Goal: Transaction & Acquisition: Obtain resource

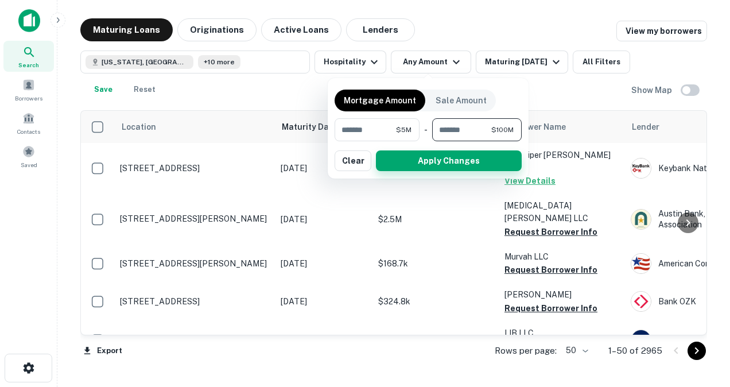
type input "*********"
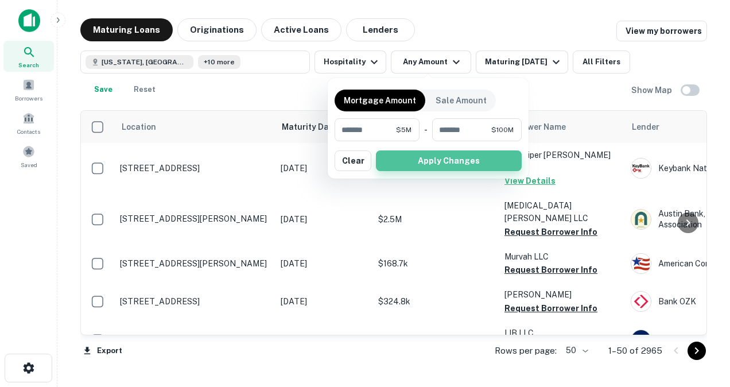
click at [412, 161] on button "Apply Changes" at bounding box center [449, 160] width 146 height 21
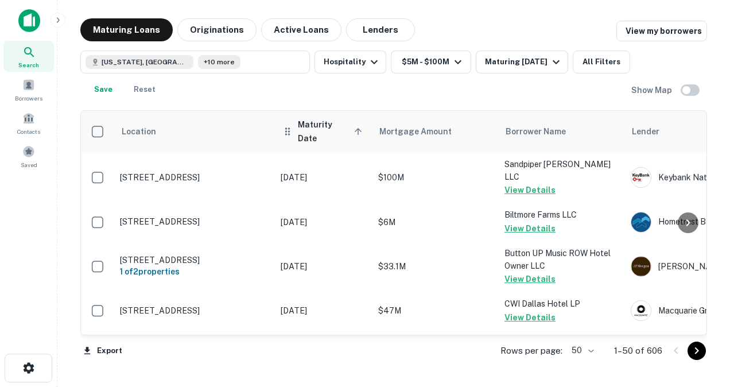
click at [323, 134] on th "Maturity Date sorted ascending" at bounding box center [324, 131] width 98 height 41
click at [358, 128] on icon at bounding box center [358, 131] width 10 height 10
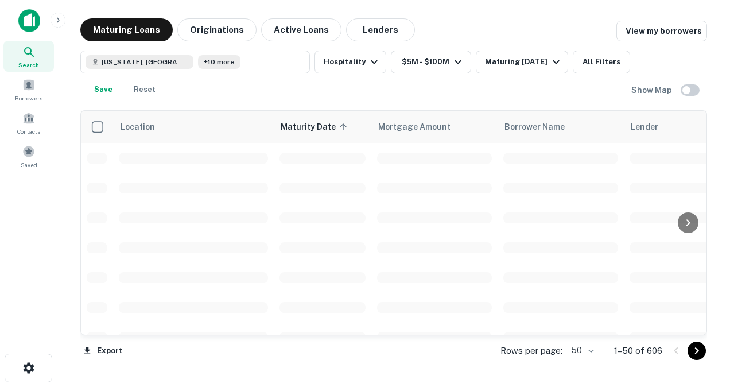
click at [591, 349] on body "Search Borrowers Contacts Saved Maturing Loans Originations Active Loans Lender…" at bounding box center [365, 193] width 730 height 387
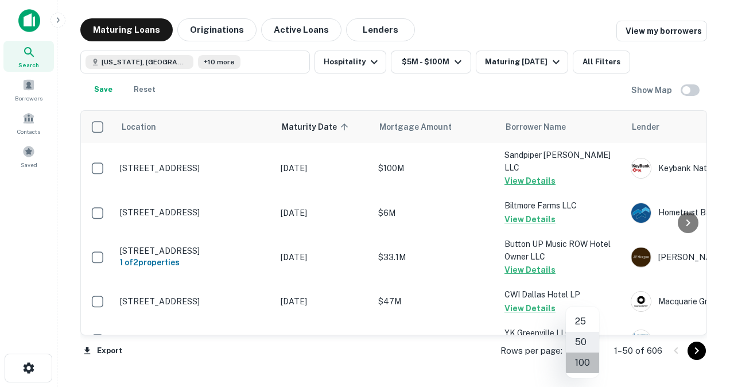
click at [584, 367] on li "100" at bounding box center [582, 362] width 33 height 21
type input "***"
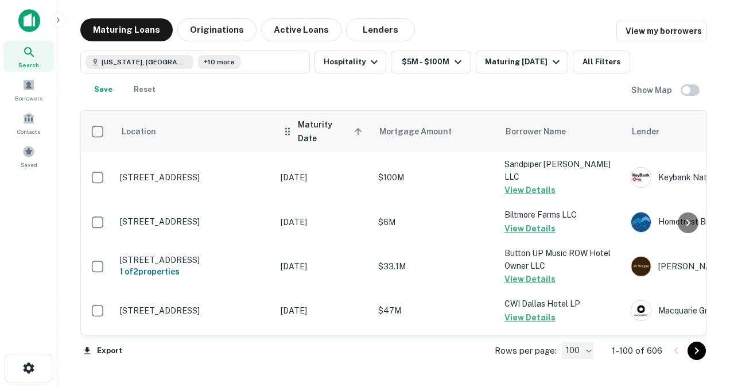
click at [355, 130] on icon at bounding box center [358, 131] width 10 height 10
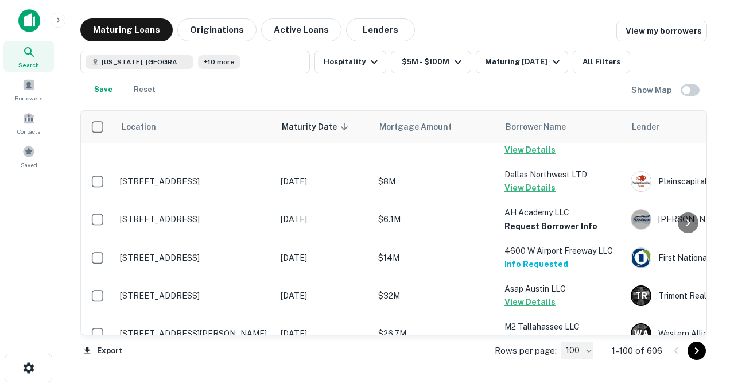
scroll to position [82, 0]
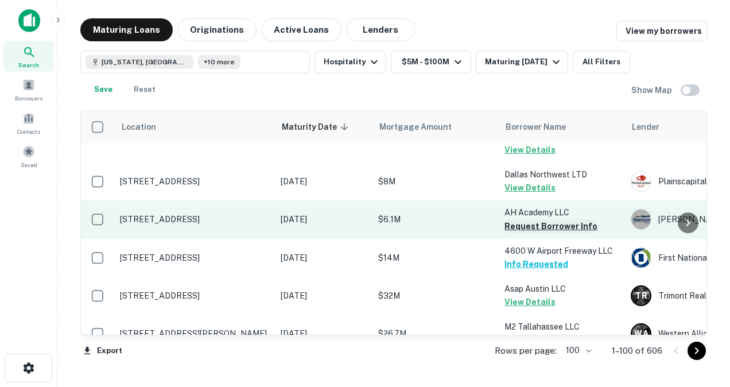
click at [527, 219] on button "Request Borrower Info" at bounding box center [550, 226] width 93 height 14
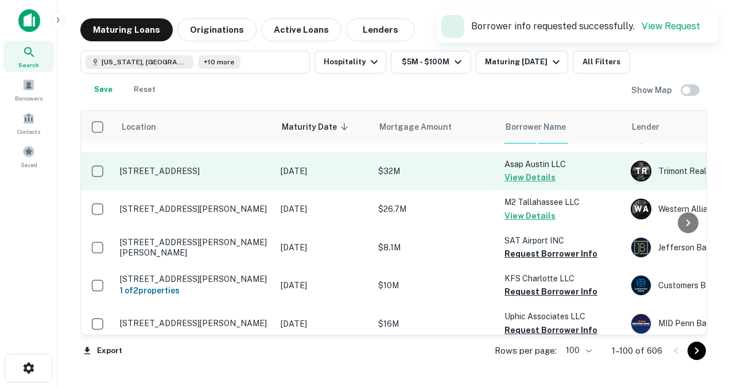
scroll to position [206, 0]
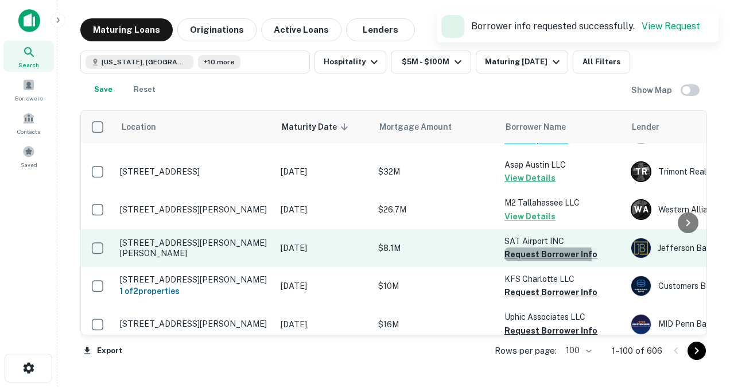
click at [521, 247] on button "Request Borrower Info" at bounding box center [550, 254] width 93 height 14
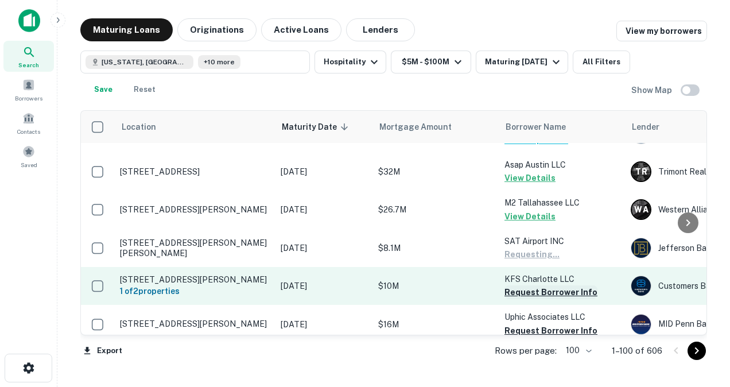
click at [515, 285] on button "Request Borrower Info" at bounding box center [550, 292] width 93 height 14
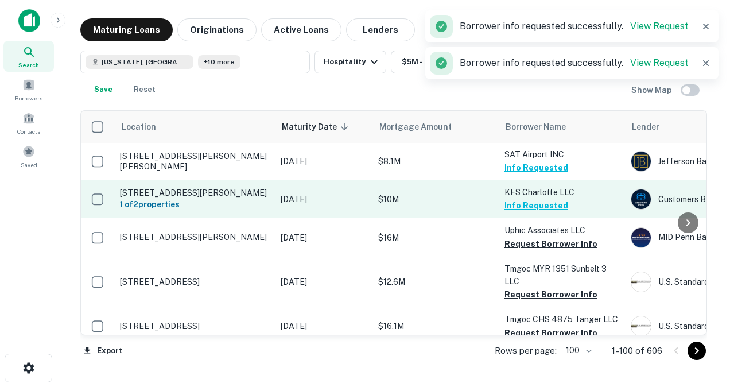
scroll to position [293, 0]
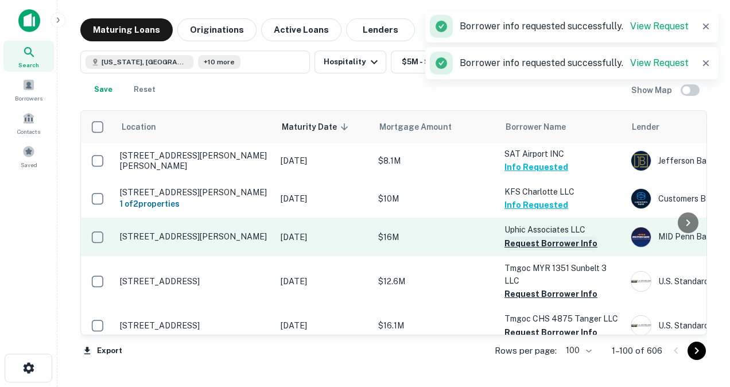
click at [527, 236] on button "Request Borrower Info" at bounding box center [550, 243] width 93 height 14
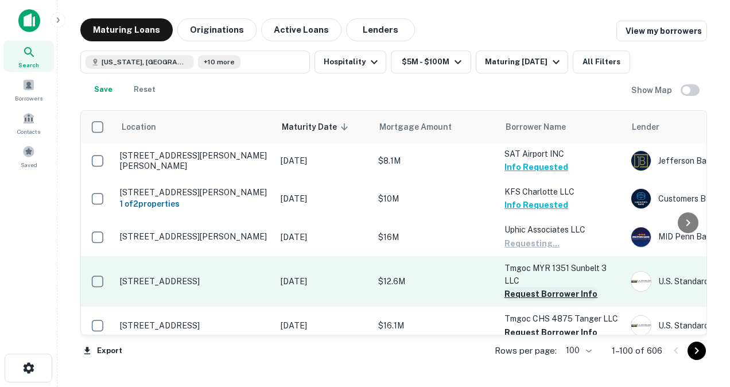
click at [527, 287] on button "Request Borrower Info" at bounding box center [550, 294] width 93 height 14
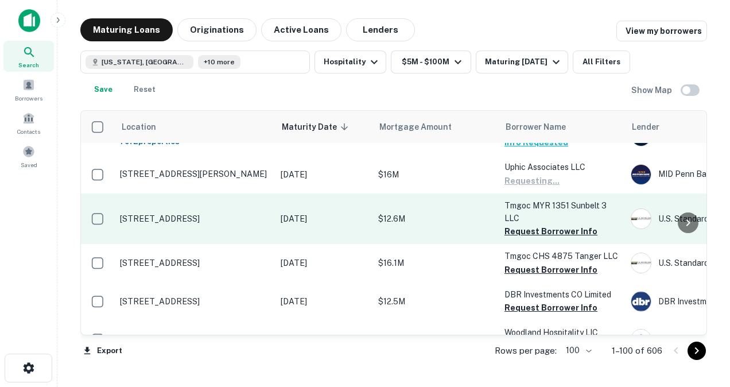
scroll to position [360, 0]
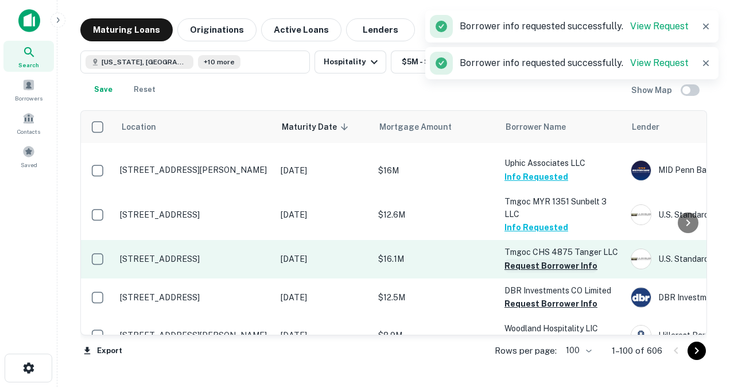
click at [548, 259] on button "Request Borrower Info" at bounding box center [550, 266] width 93 height 14
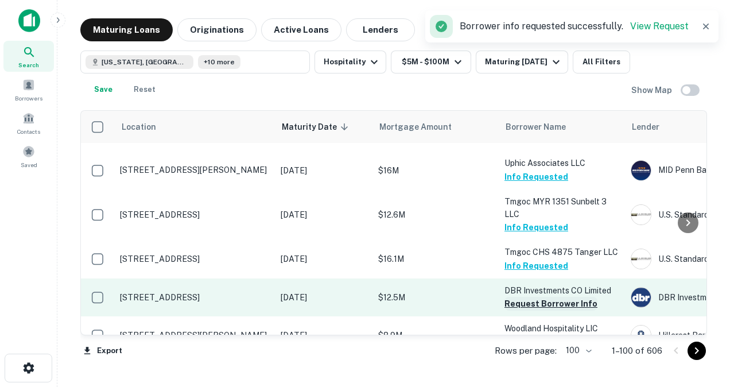
click at [542, 297] on button "Request Borrower Info" at bounding box center [550, 304] width 93 height 14
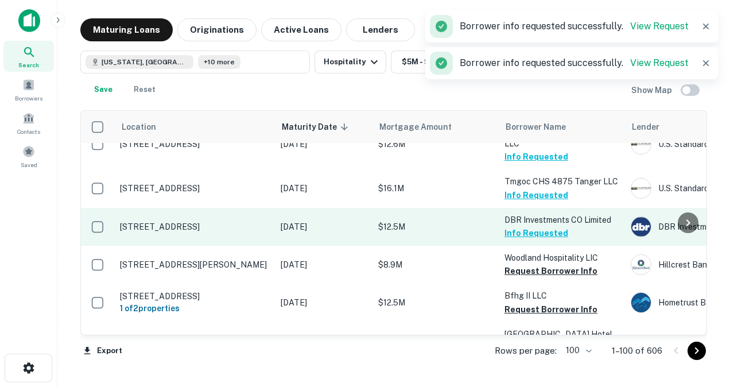
scroll to position [430, 0]
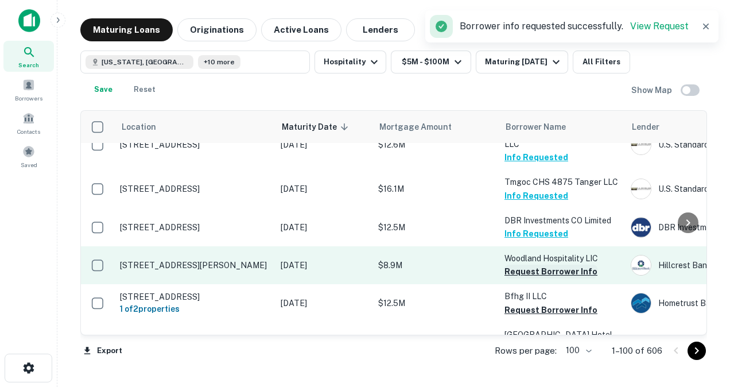
click at [530, 265] on button "Request Borrower Info" at bounding box center [550, 272] width 93 height 14
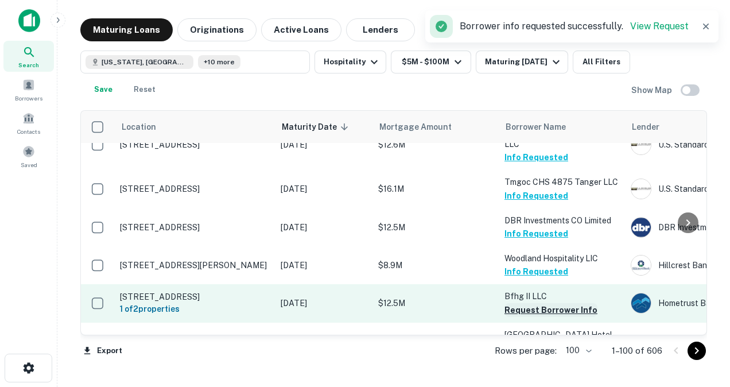
click at [521, 303] on button "Request Borrower Info" at bounding box center [550, 310] width 93 height 14
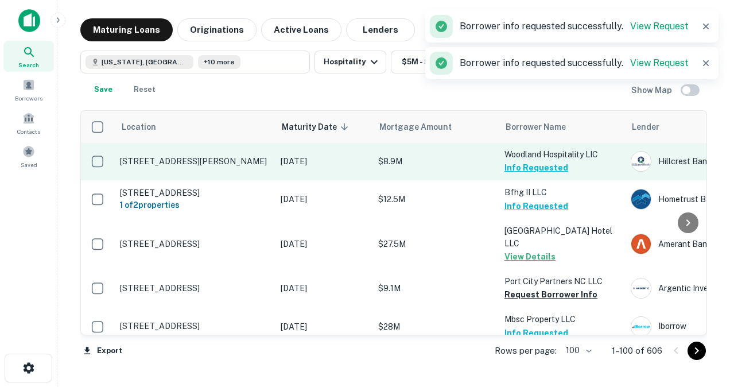
scroll to position [534, 0]
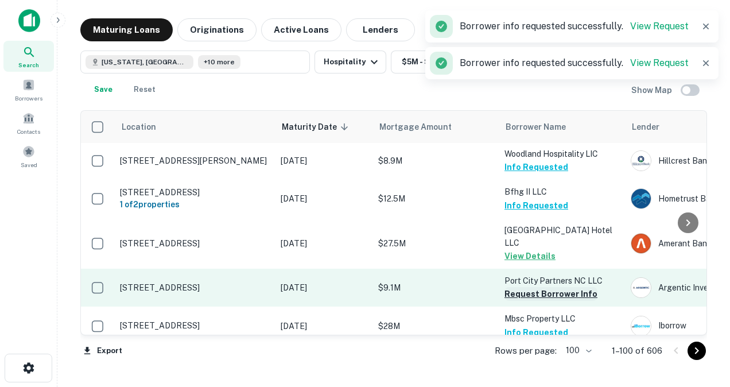
click at [532, 287] on button "Request Borrower Info" at bounding box center [550, 294] width 93 height 14
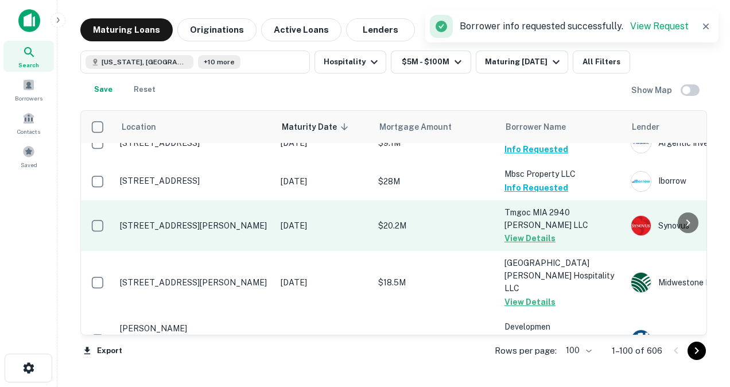
scroll to position [703, 0]
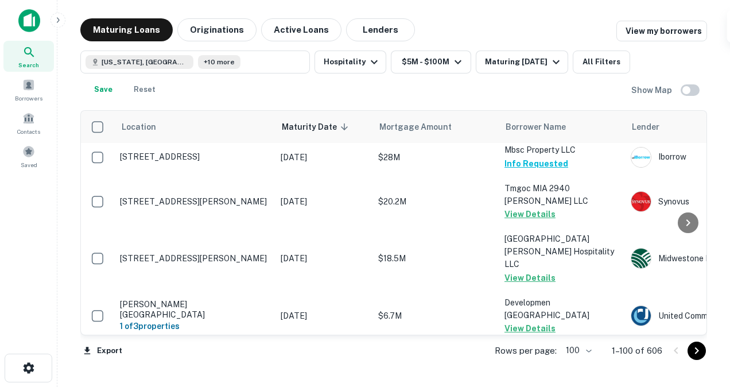
click at [506, 372] on button "Request Borrower Info" at bounding box center [550, 379] width 93 height 14
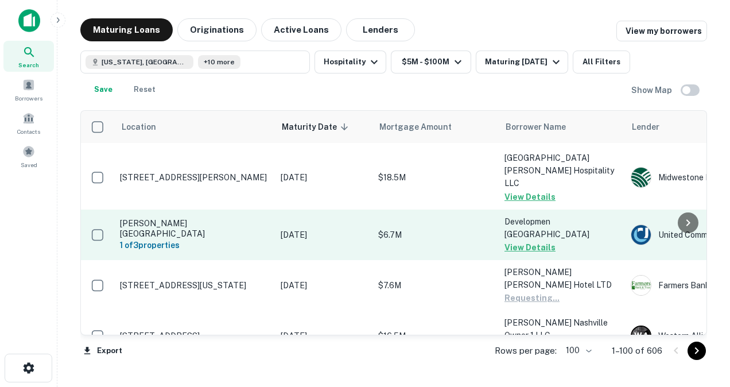
scroll to position [788, 0]
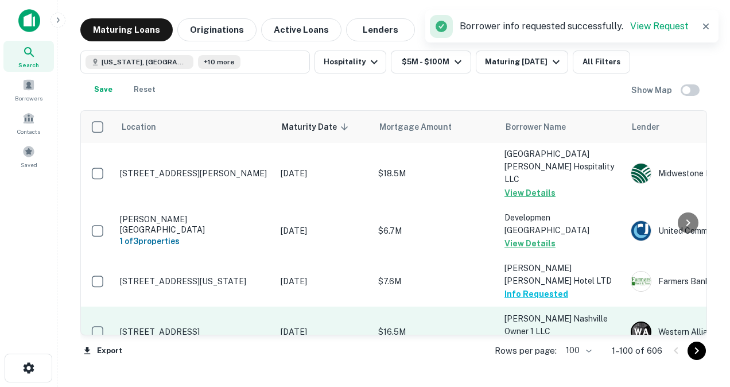
click at [530, 338] on button "Request Borrower Info" at bounding box center [550, 345] width 93 height 14
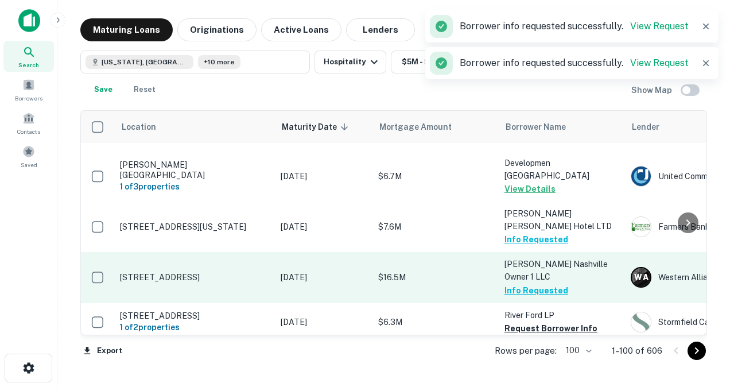
scroll to position [846, 0]
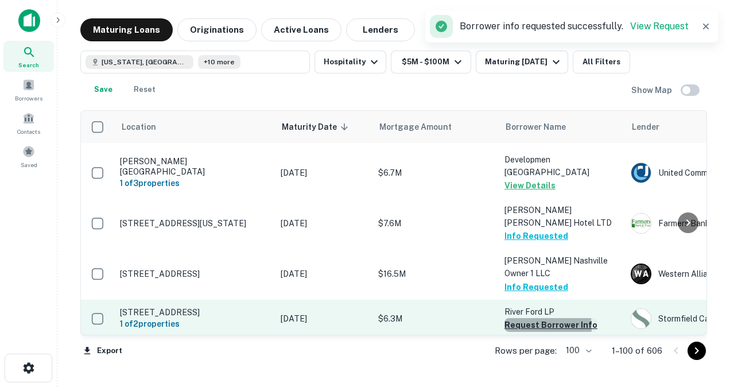
click at [530, 318] on button "Request Borrower Info" at bounding box center [550, 325] width 93 height 14
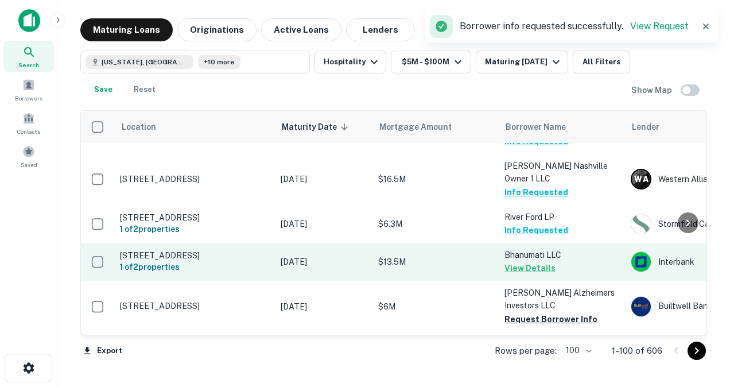
scroll to position [941, 0]
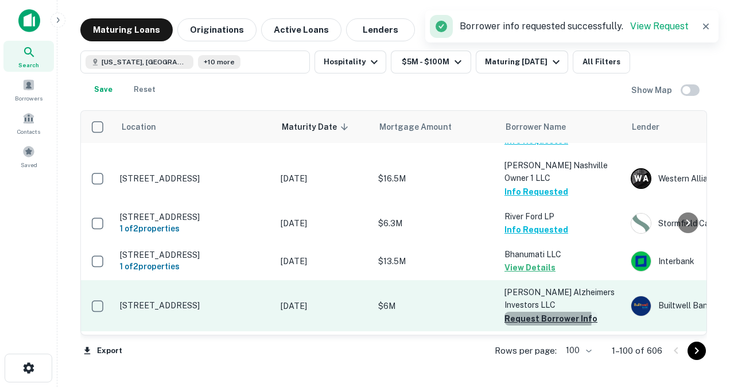
click at [542, 312] on button "Request Borrower Info" at bounding box center [550, 319] width 93 height 14
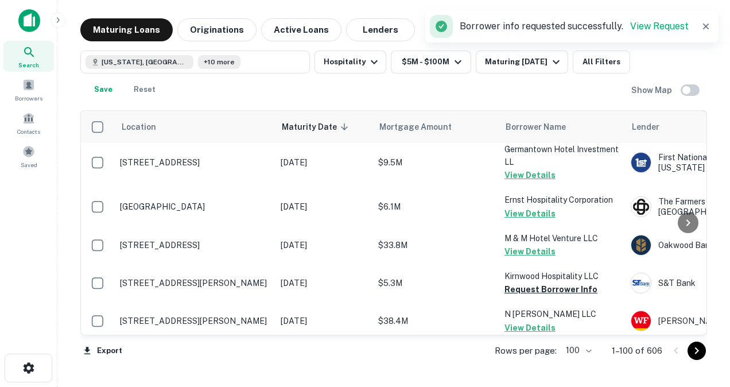
scroll to position [1136, 0]
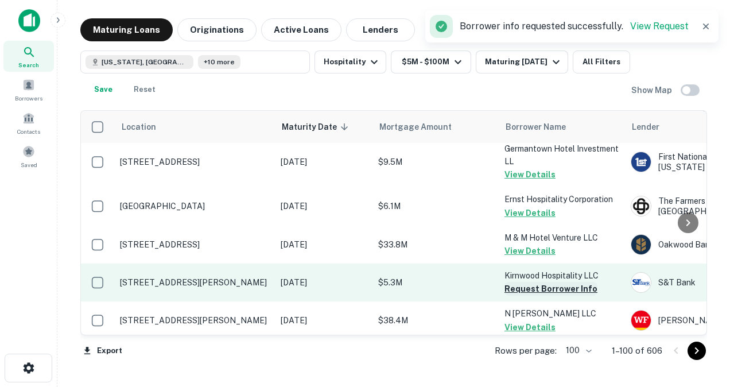
click at [528, 282] on button "Request Borrower Info" at bounding box center [550, 289] width 93 height 14
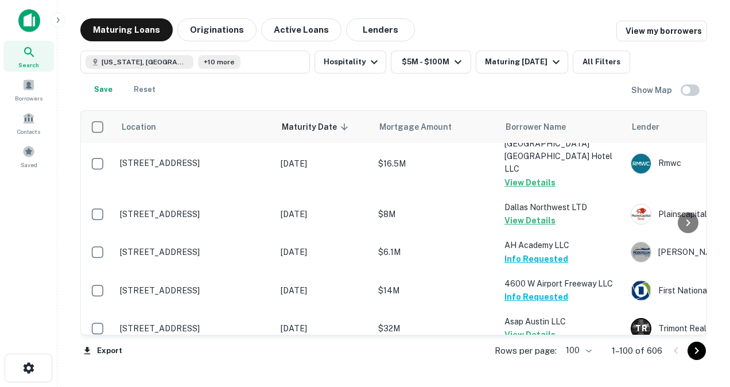
scroll to position [0, 0]
